Goal: Transaction & Acquisition: Book appointment/travel/reservation

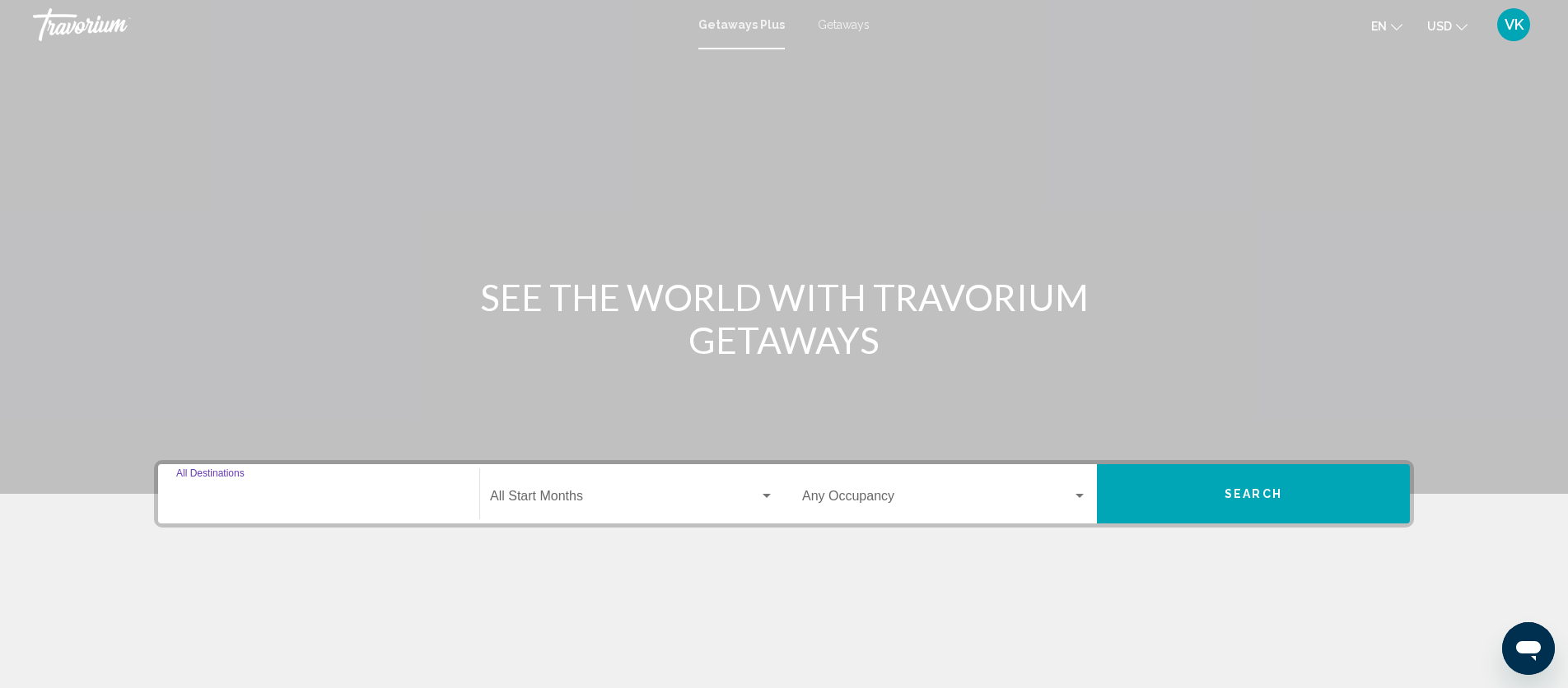
click at [229, 502] on input "Destination All Destinations" at bounding box center [319, 500] width 285 height 14
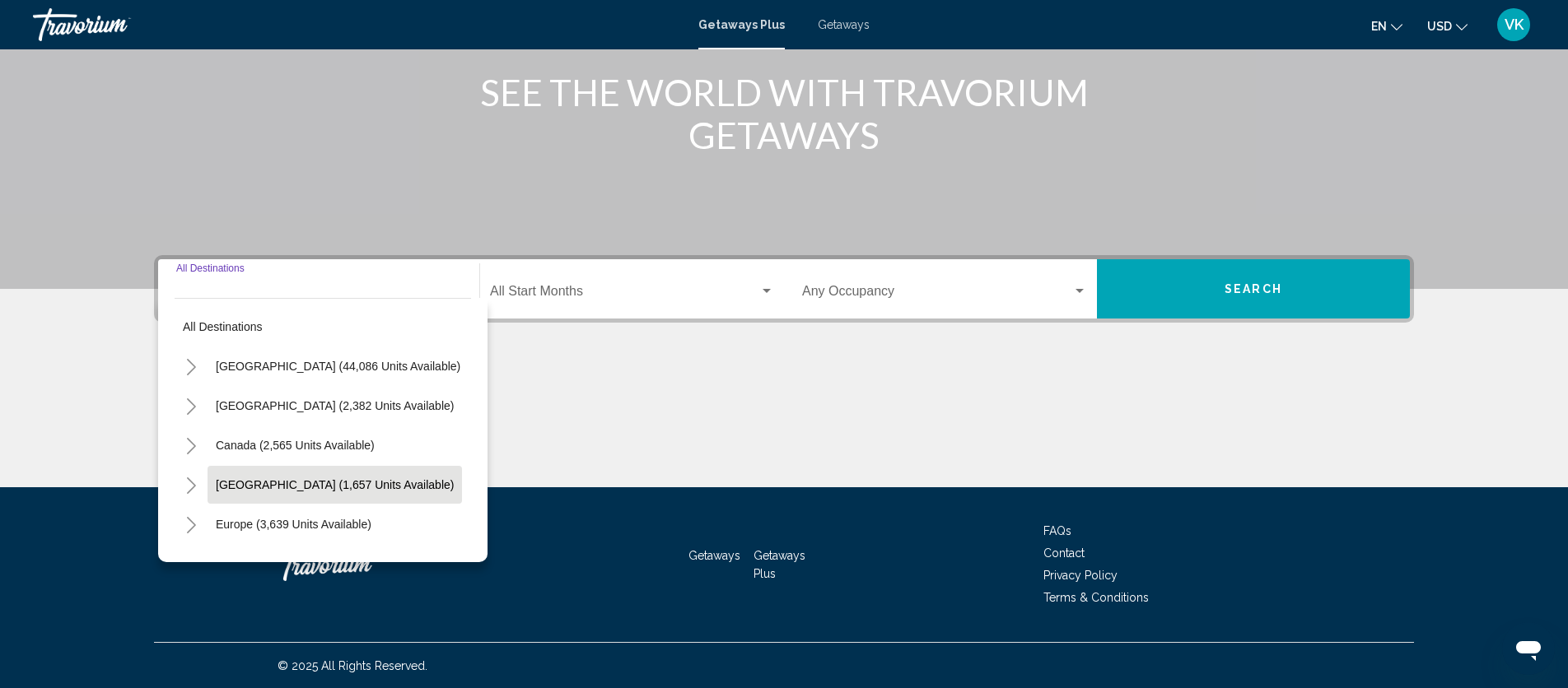
scroll to position [205, 0]
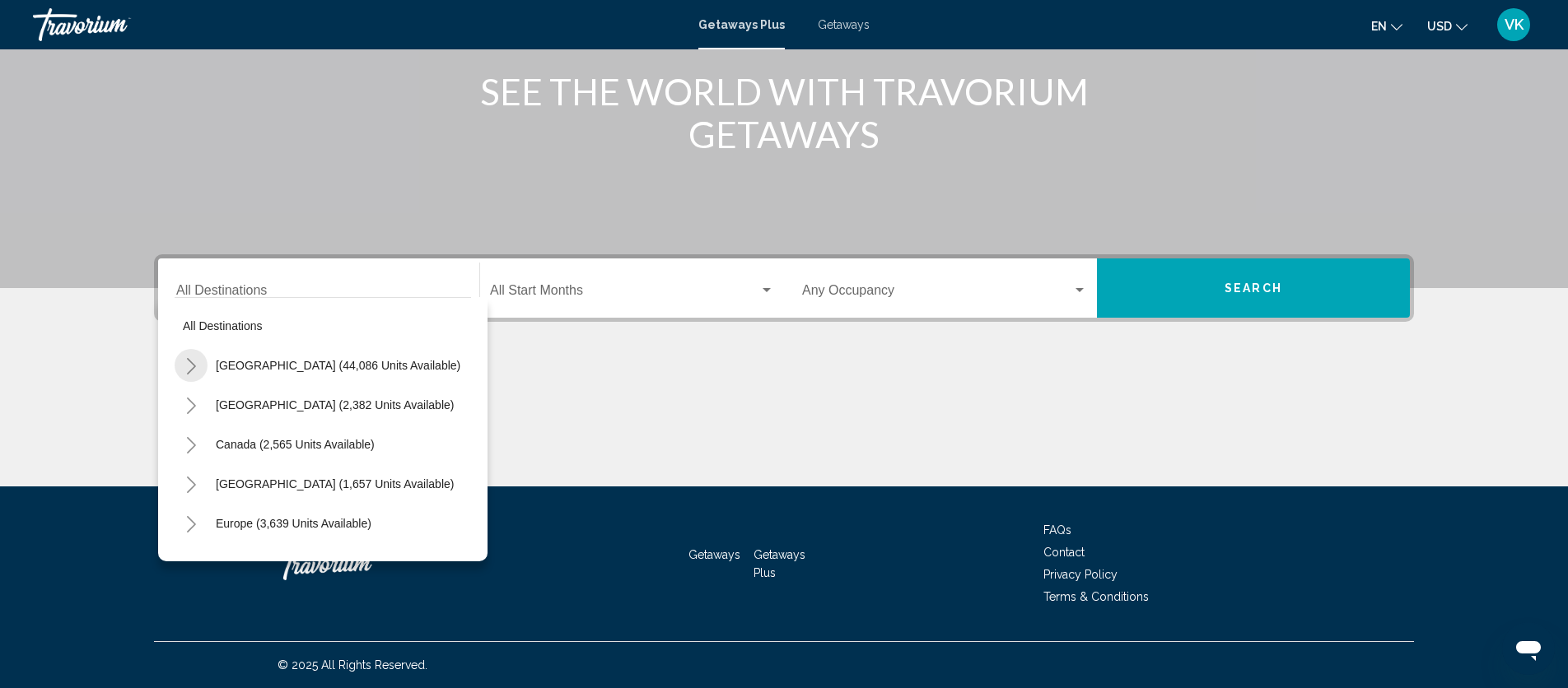
click at [188, 367] on icon "Toggle United States (44,086 units available)" at bounding box center [192, 366] width 13 height 16
click at [403, 156] on div "Main content" at bounding box center [784, 41] width 1568 height 493
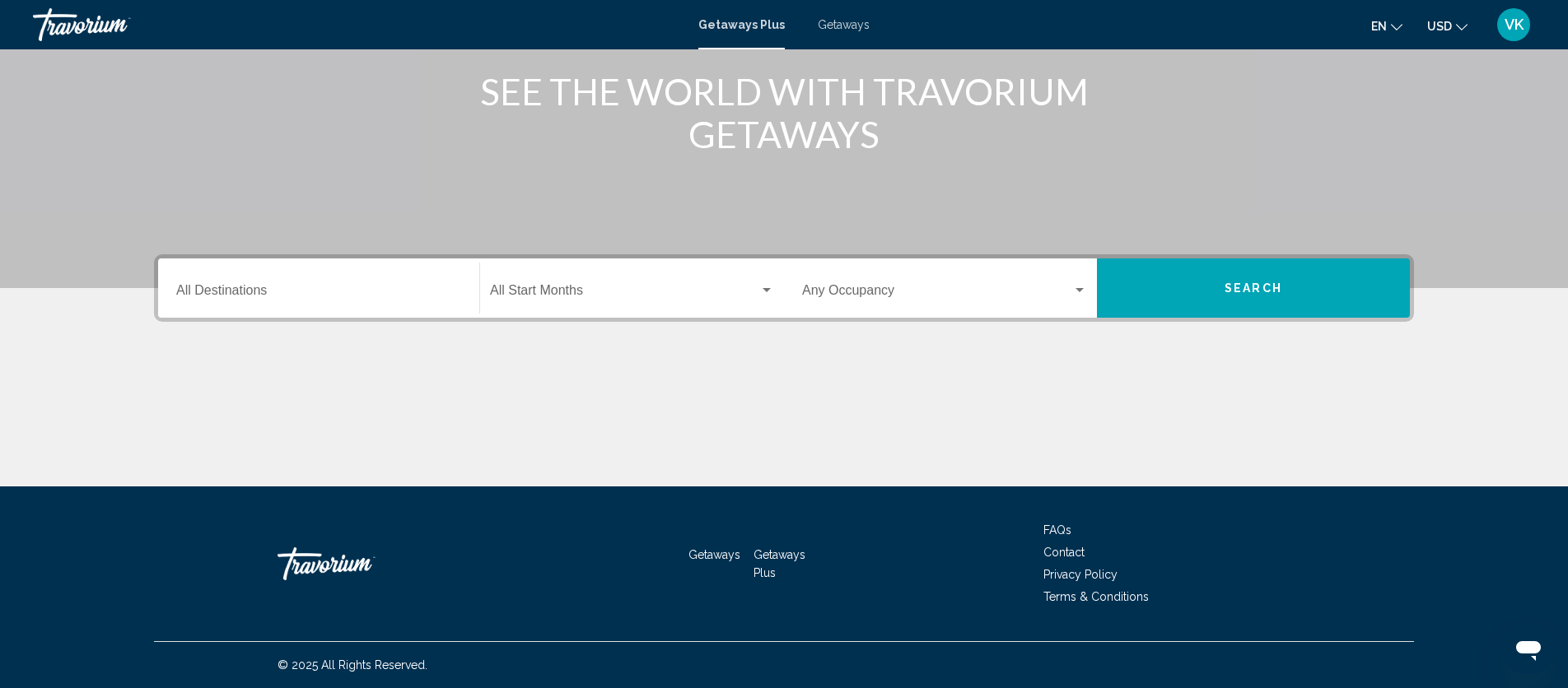
click at [832, 23] on span "Getaways" at bounding box center [843, 24] width 52 height 14
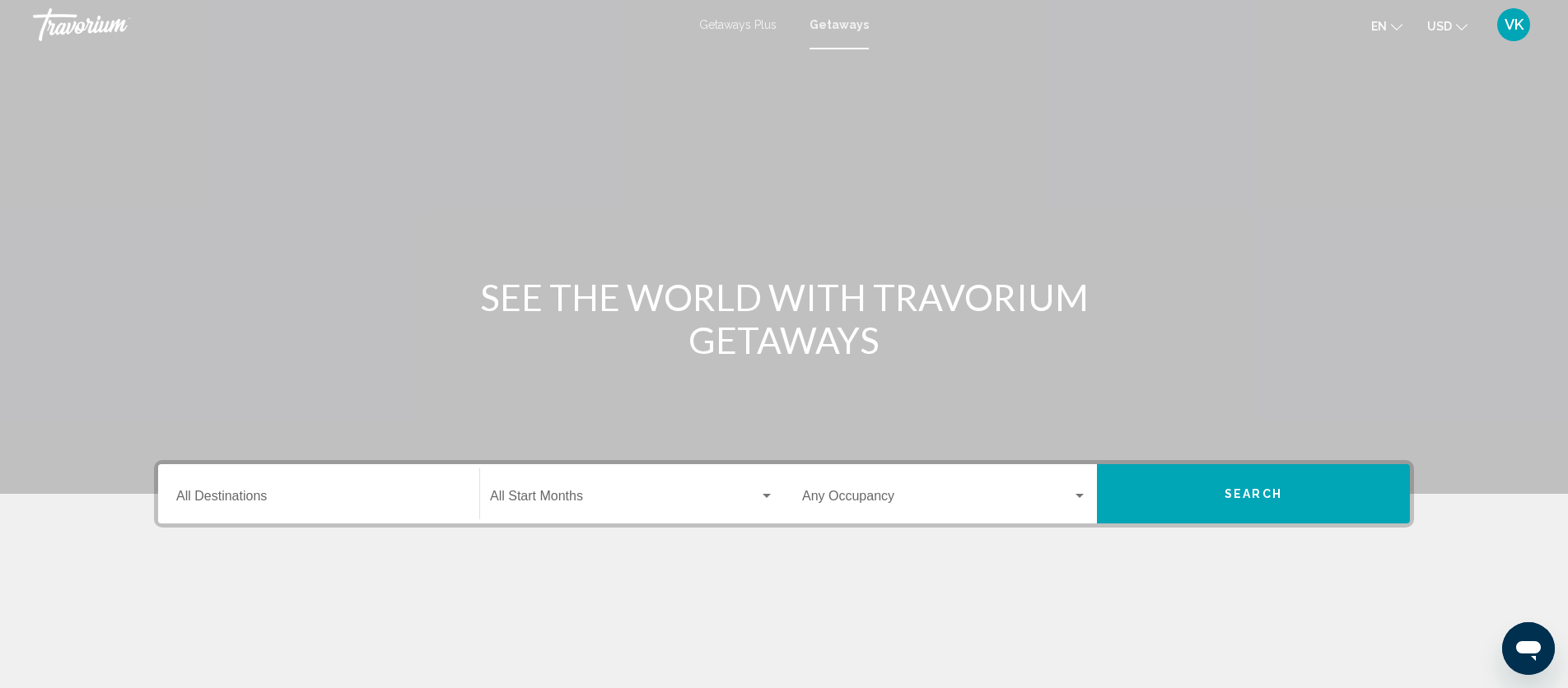
click at [1515, 25] on span "VK" at bounding box center [1514, 24] width 19 height 16
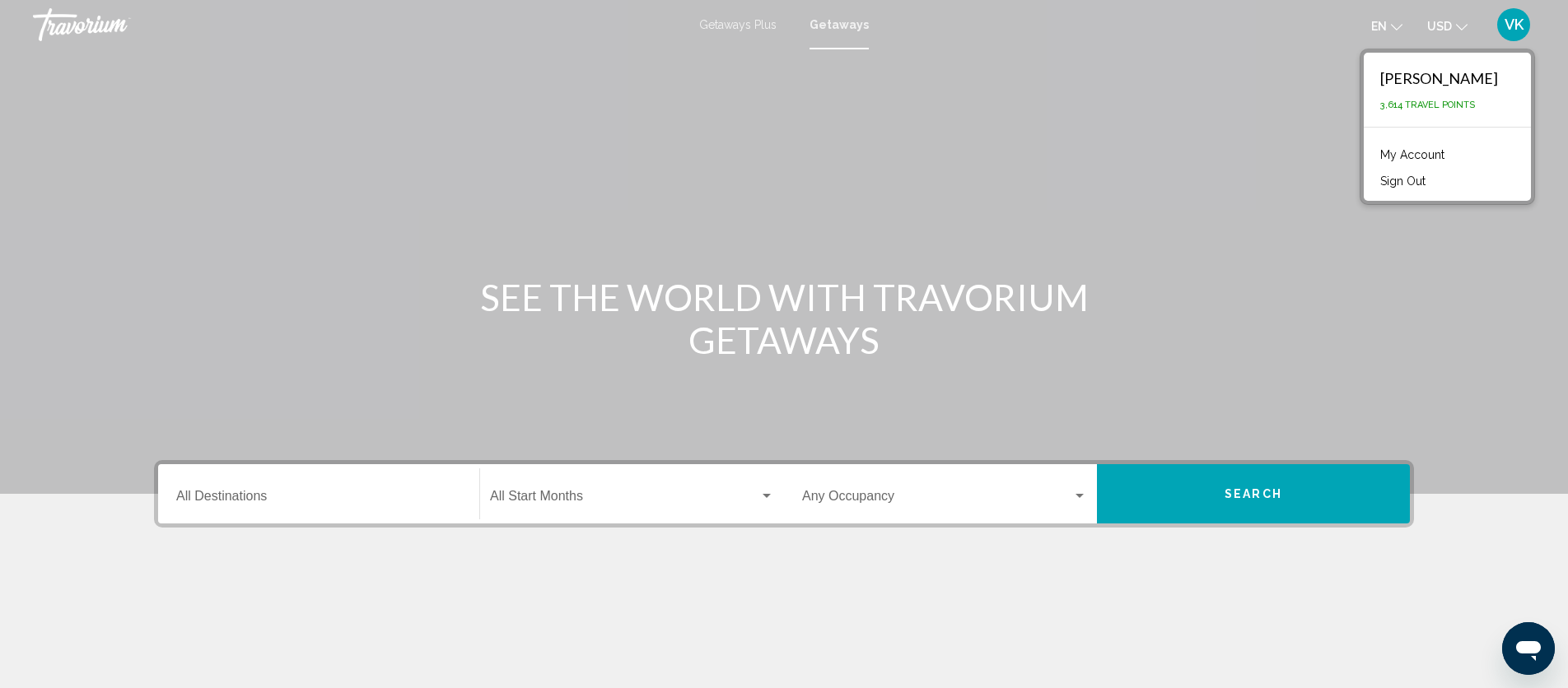
click at [1414, 152] on link "My Account" at bounding box center [1412, 155] width 81 height 22
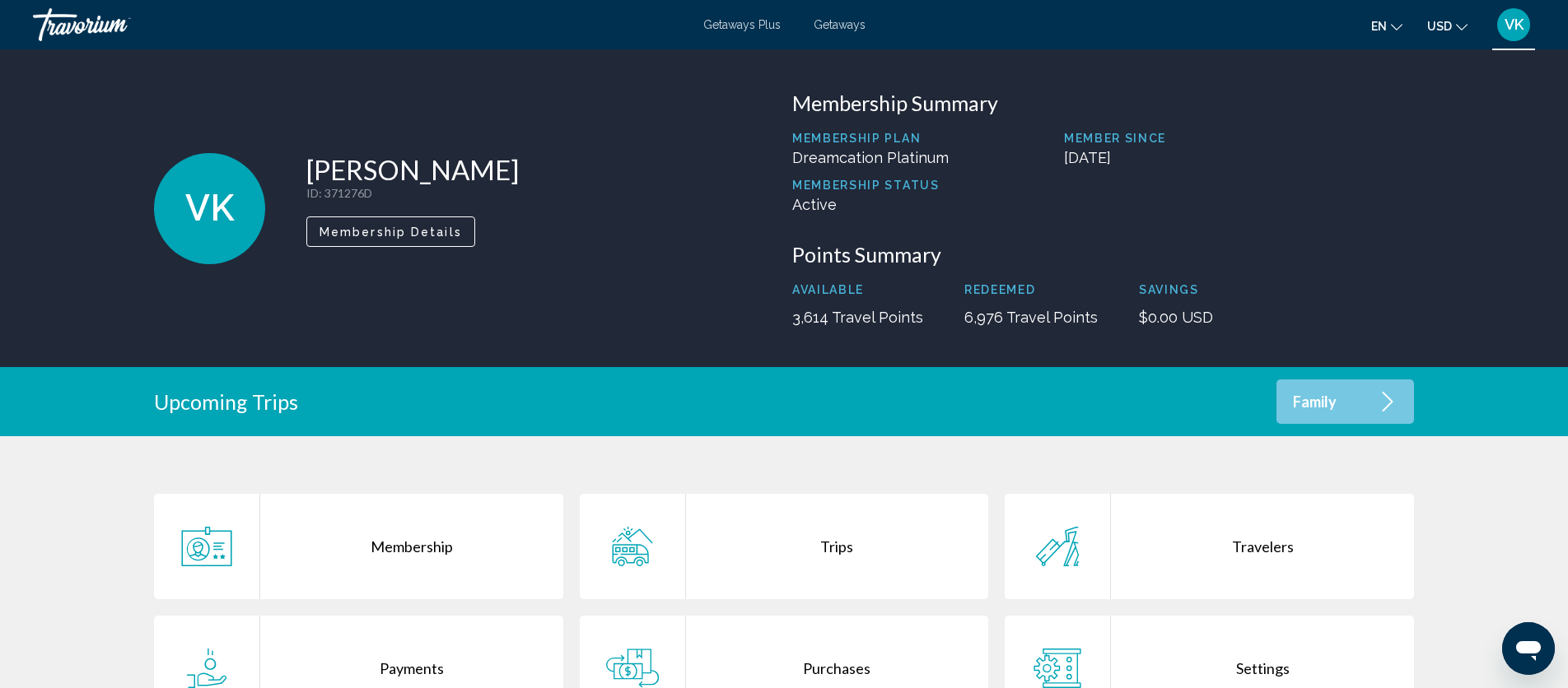
click at [1265, 549] on div "Travelers" at bounding box center [1262, 546] width 303 height 105
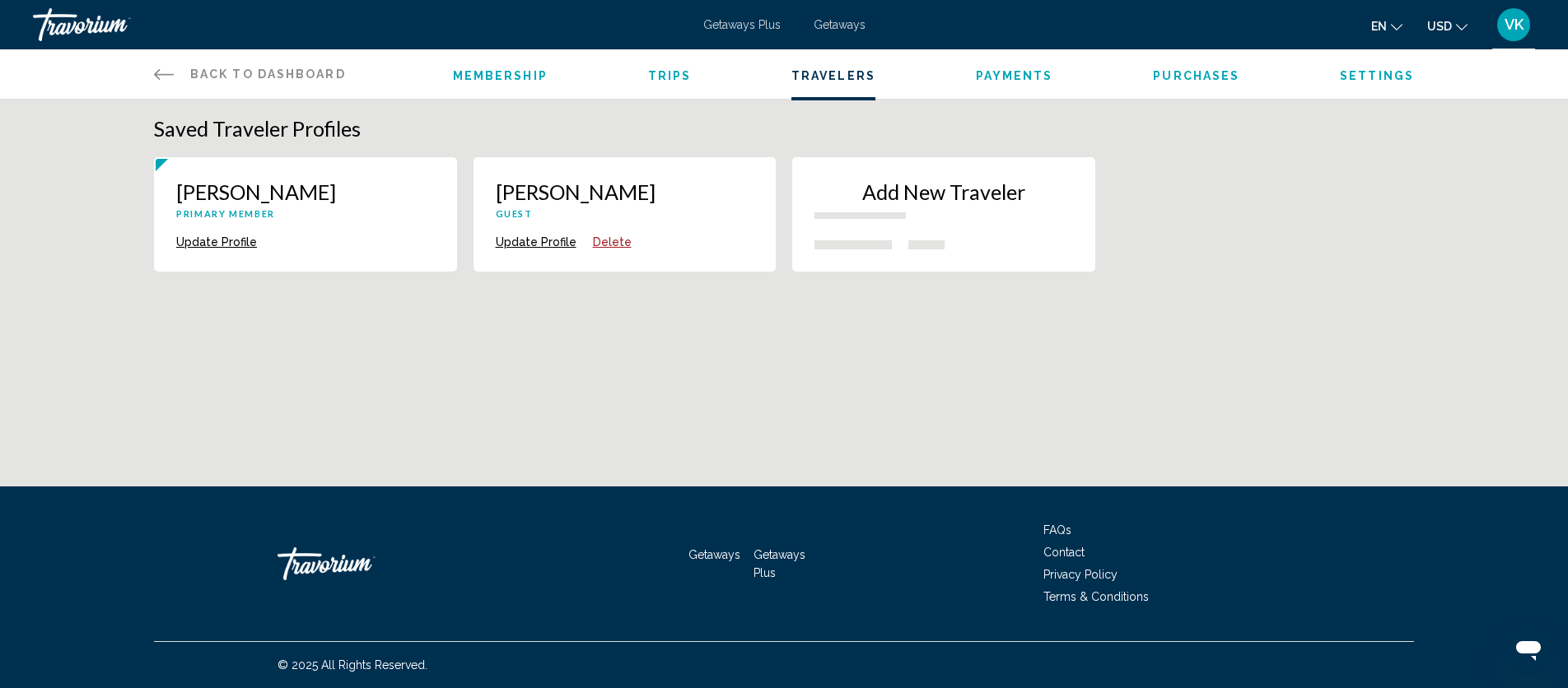
click at [236, 78] on span "Back to Dashboard" at bounding box center [268, 74] width 156 height 14
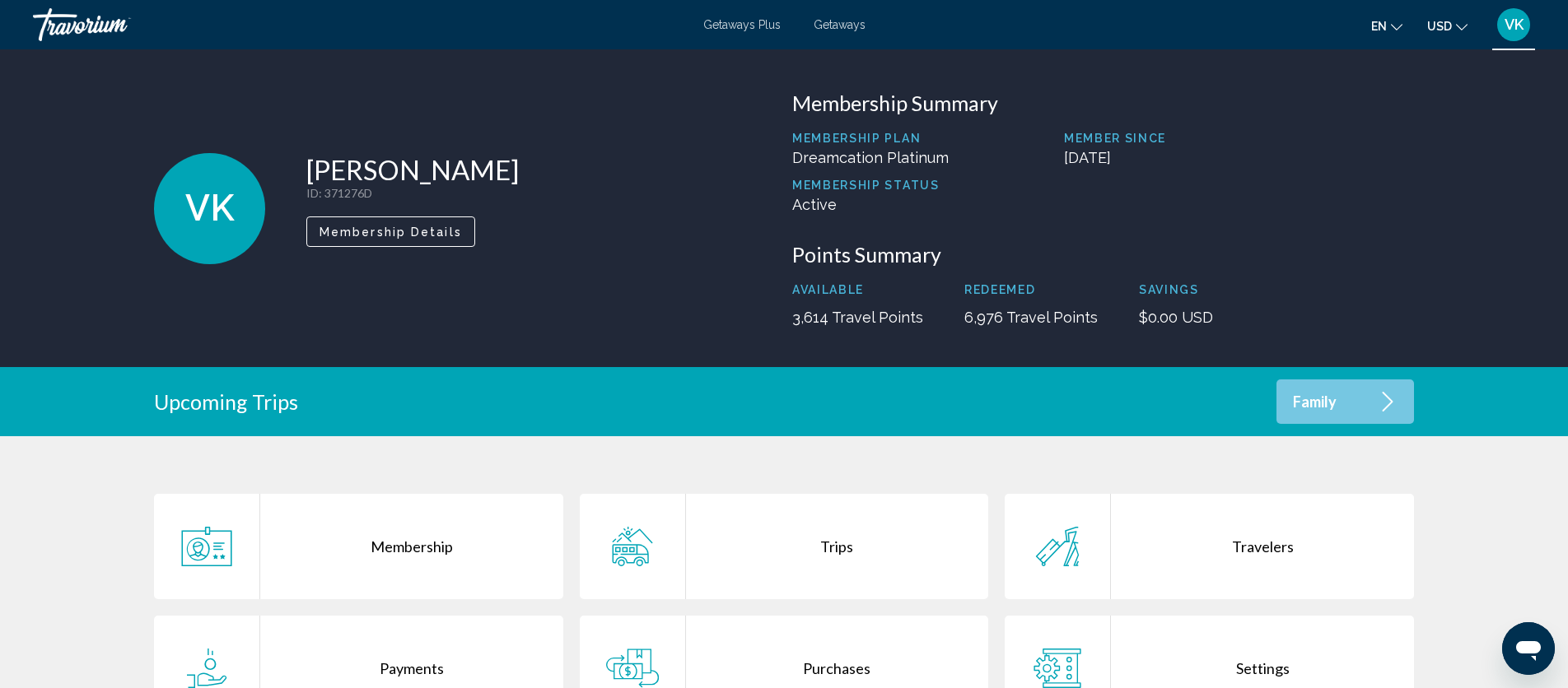
click at [73, 28] on div "Travorium" at bounding box center [115, 24] width 165 height 33
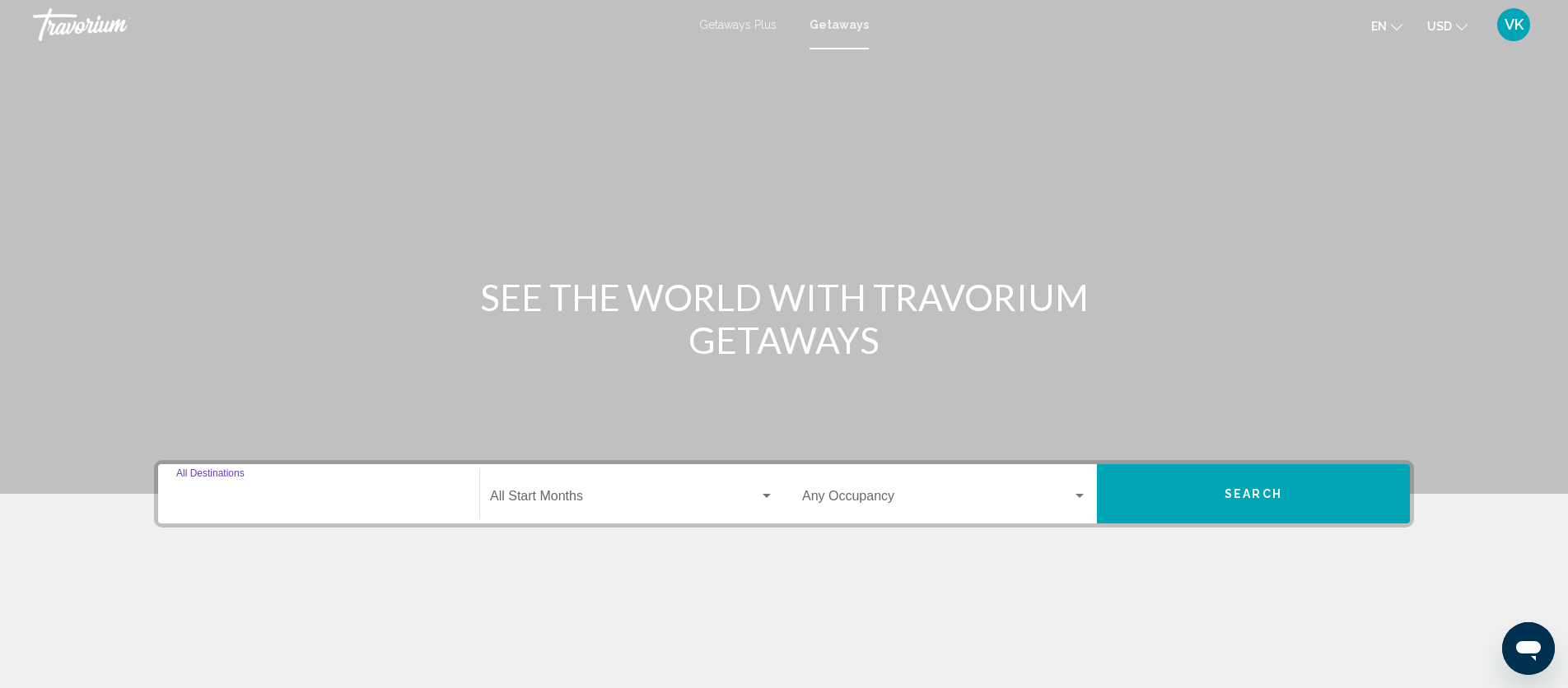
click at [274, 498] on input "Destination All Destinations" at bounding box center [319, 500] width 285 height 14
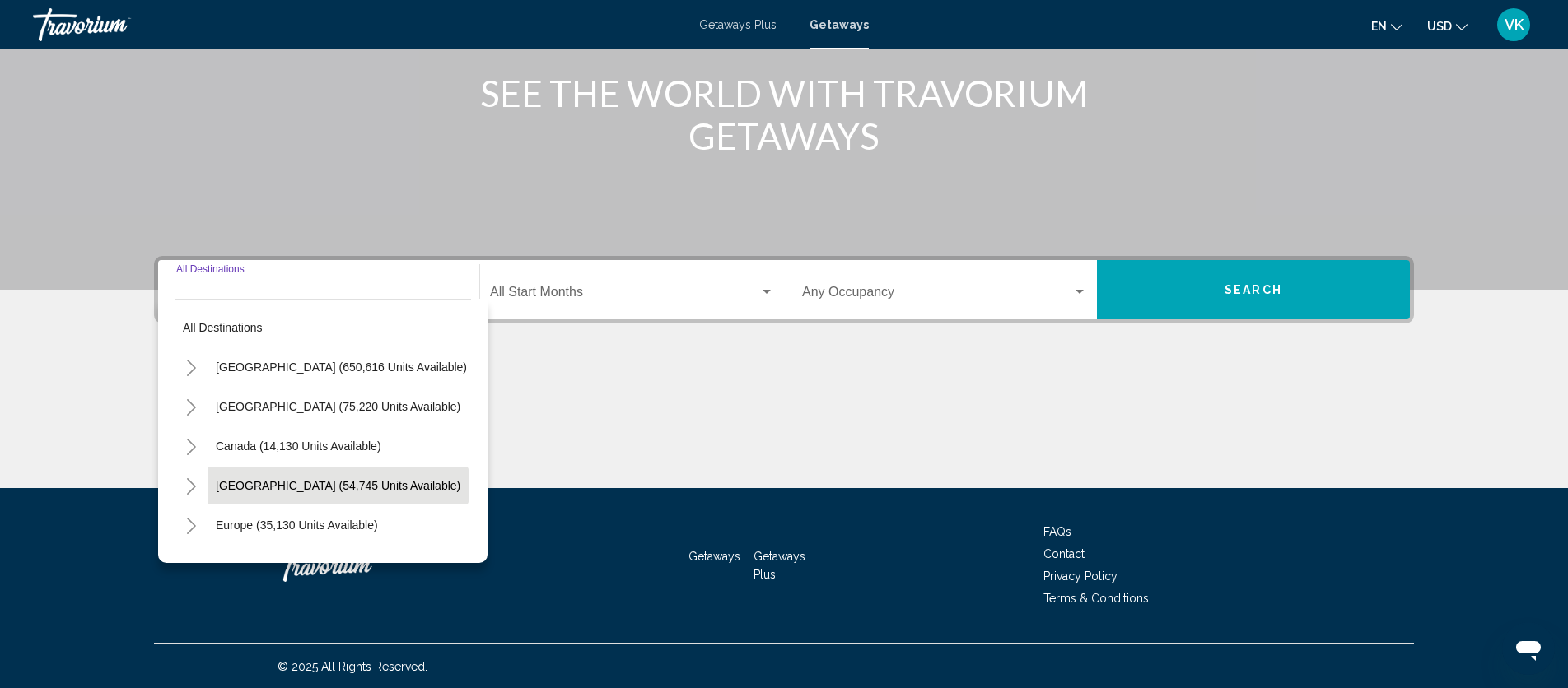
scroll to position [205, 0]
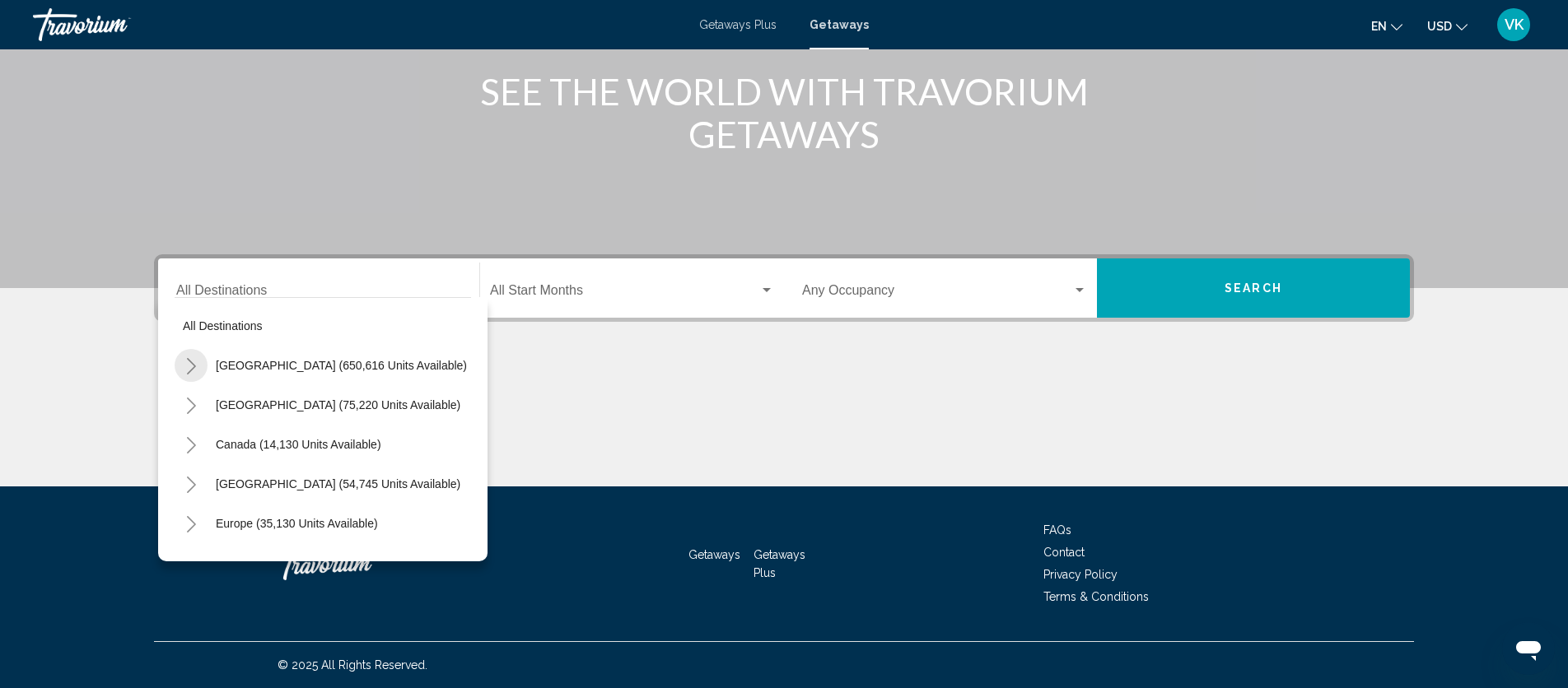
click at [191, 368] on icon "Toggle United States (650,616 units available)" at bounding box center [192, 366] width 13 height 16
click at [272, 479] on span "[US_STATE] (73,460 units available)" at bounding box center [326, 483] width 189 height 14
type input "**********"
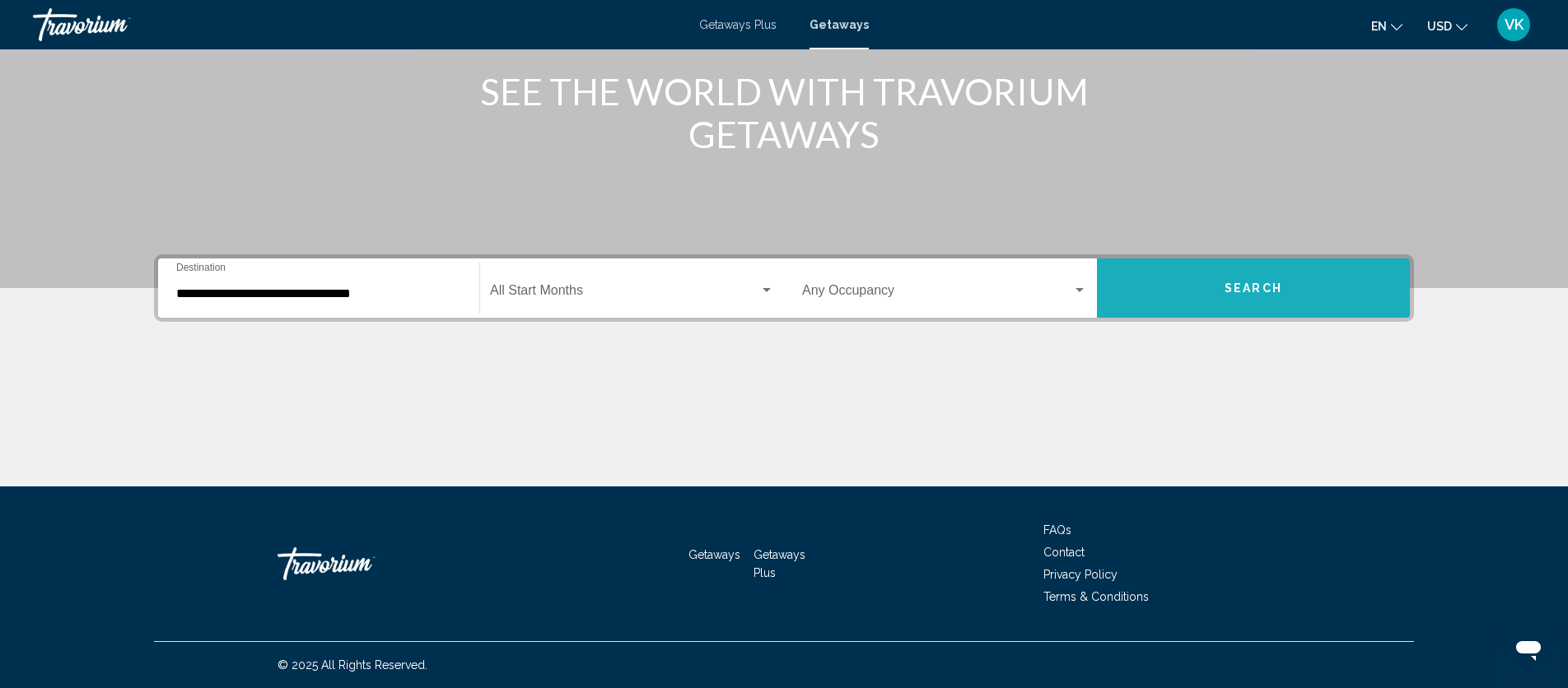
click at [1282, 289] on button "Search" at bounding box center [1253, 287] width 313 height 59
